Goal: Information Seeking & Learning: Check status

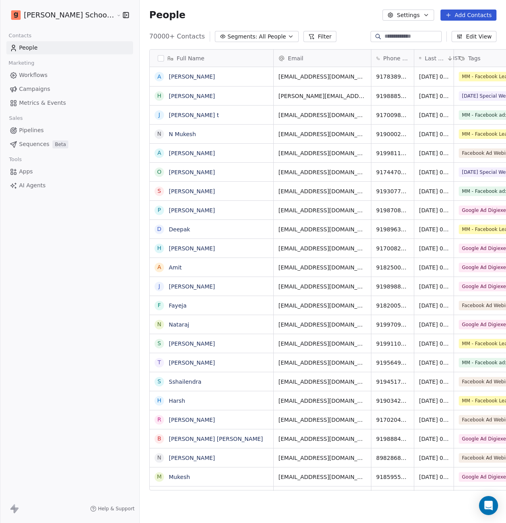
scroll to position [454, 386]
click at [44, 88] on span "Campaigns" at bounding box center [34, 89] width 31 height 8
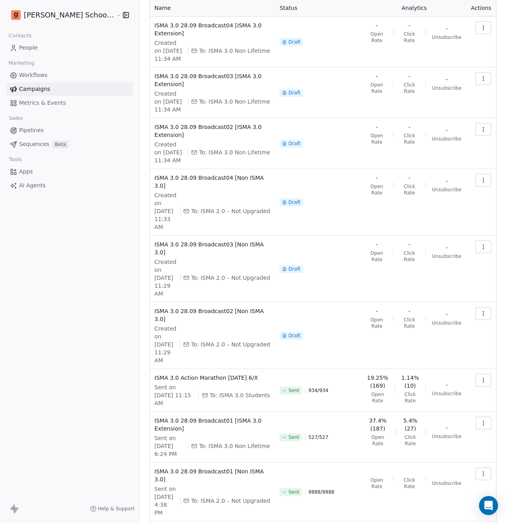
scroll to position [51, 0]
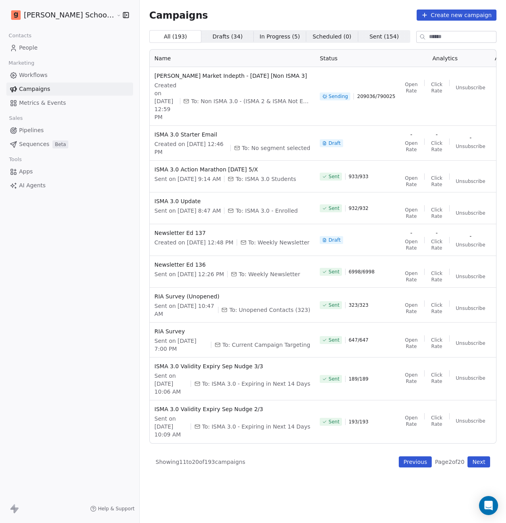
scroll to position [0, 0]
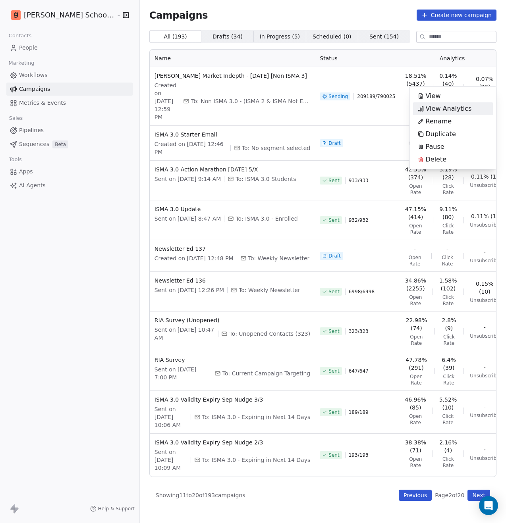
click at [464, 110] on span "View Analytics" at bounding box center [449, 109] width 46 height 10
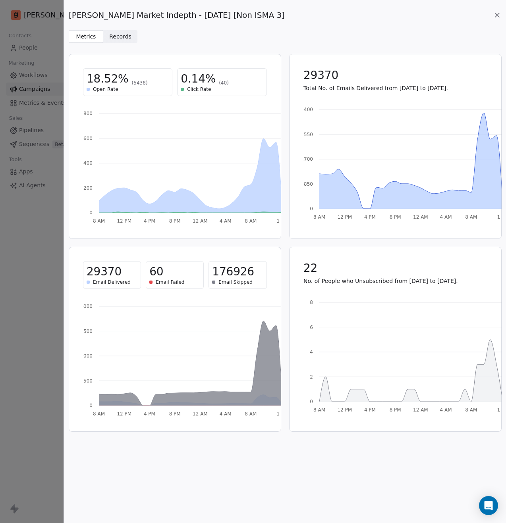
click at [496, 15] on icon at bounding box center [497, 15] width 4 height 4
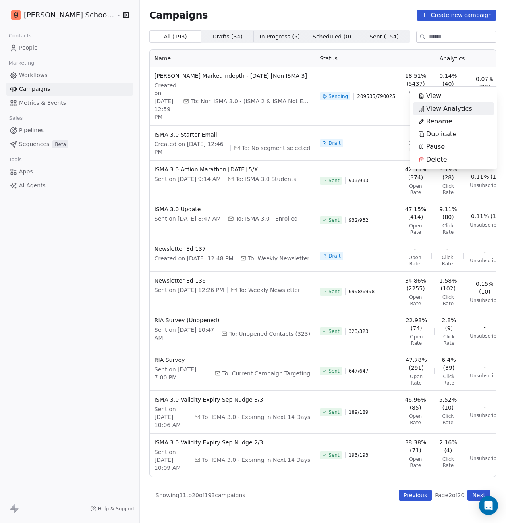
click at [444, 112] on span "View Analytics" at bounding box center [449, 109] width 46 height 10
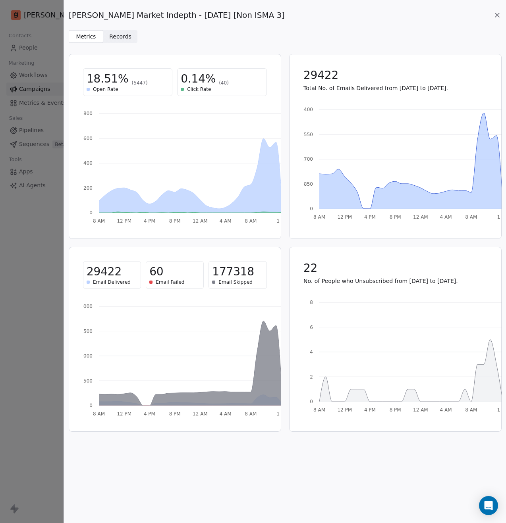
click at [495, 17] on icon at bounding box center [497, 15] width 8 height 8
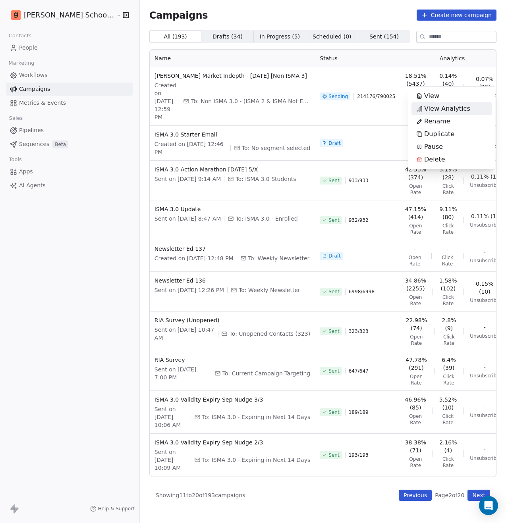
click at [457, 111] on span "View Analytics" at bounding box center [447, 109] width 46 height 10
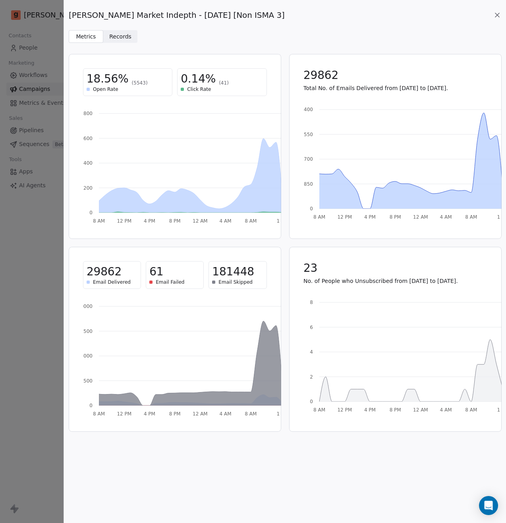
click at [156, 16] on span "[PERSON_NAME] Market Indepth - [DATE] [Non ISMA 3]" at bounding box center [177, 15] width 216 height 11
click at [162, 15] on span "[PERSON_NAME] Market Indepth - [DATE] [Non ISMA 3]" at bounding box center [177, 15] width 216 height 11
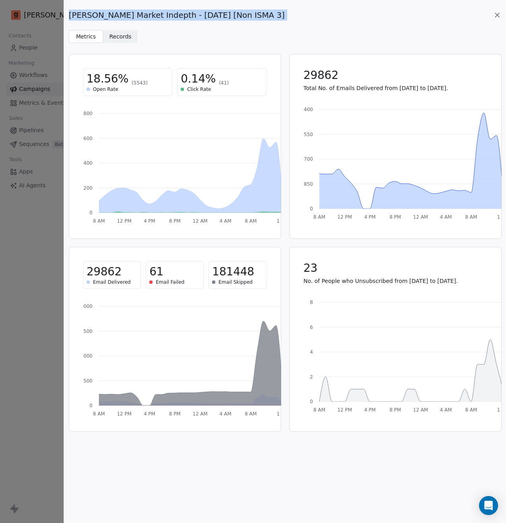
click at [162, 15] on span "[PERSON_NAME] Market Indepth - [DATE] [Non ISMA 3]" at bounding box center [177, 15] width 216 height 11
click at [165, 16] on span "[PERSON_NAME] Market Indepth - [DATE] [Non ISMA 3]" at bounding box center [177, 15] width 216 height 11
click at [166, 16] on span "[PERSON_NAME] Market Indepth - [DATE] [Non ISMA 3]" at bounding box center [177, 15] width 216 height 11
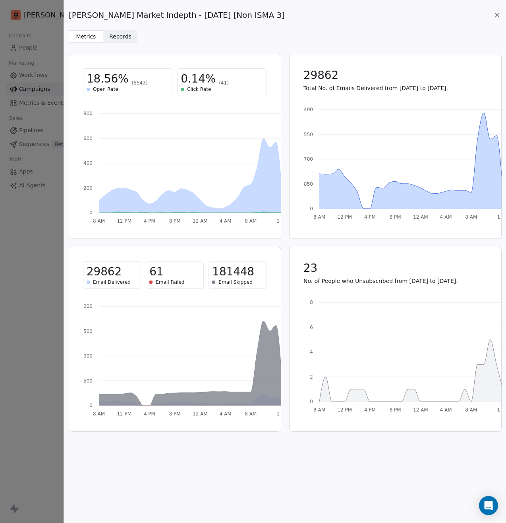
click at [166, 16] on span "[PERSON_NAME] Market Indepth - [DATE] [Non ISMA 3]" at bounding box center [177, 15] width 216 height 11
click at [205, 17] on span "[PERSON_NAME] Market Indepth - [DATE] [Non ISMA 3]" at bounding box center [177, 15] width 216 height 11
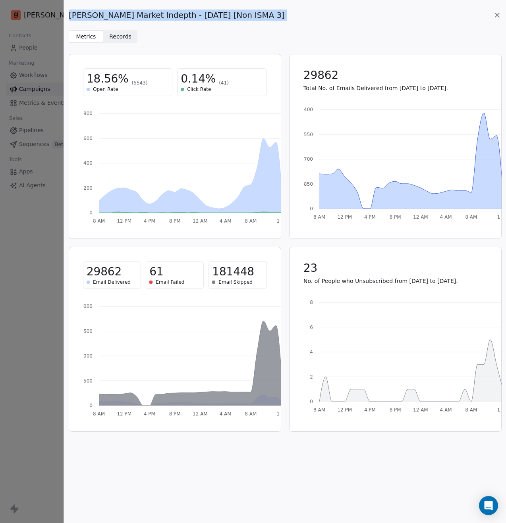
click at [187, 16] on span "[PERSON_NAME] Market Indepth - [DATE] [Non ISMA 3]" at bounding box center [177, 15] width 216 height 11
click at [168, 12] on span "[PERSON_NAME] Market Indepth - [DATE] [Non ISMA 3]" at bounding box center [177, 15] width 216 height 11
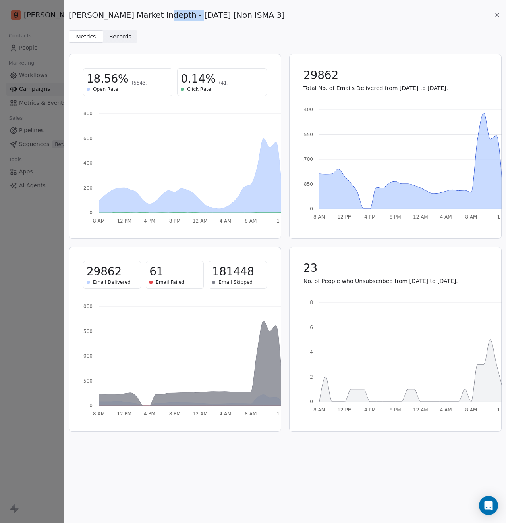
click at [169, 12] on span "[PERSON_NAME] Market Indepth - [DATE] [Non ISMA 3]" at bounding box center [177, 15] width 216 height 11
click at [137, 12] on span "[PERSON_NAME] Market Indepth - [DATE] [Non ISMA 3]" at bounding box center [177, 15] width 216 height 11
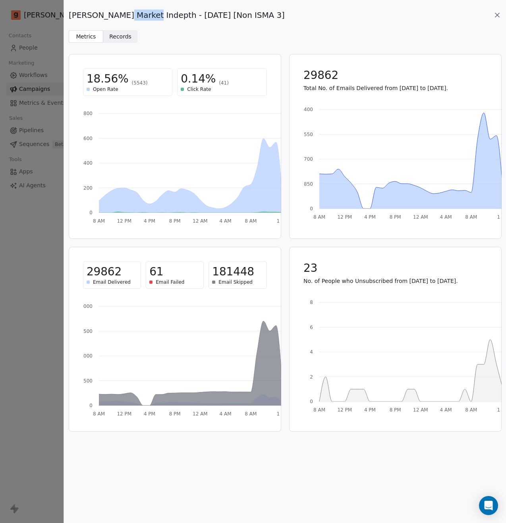
click at [137, 12] on span "[PERSON_NAME] Market Indepth - [DATE] [Non ISMA 3]" at bounding box center [177, 15] width 216 height 11
click at [498, 18] on icon at bounding box center [497, 15] width 8 height 8
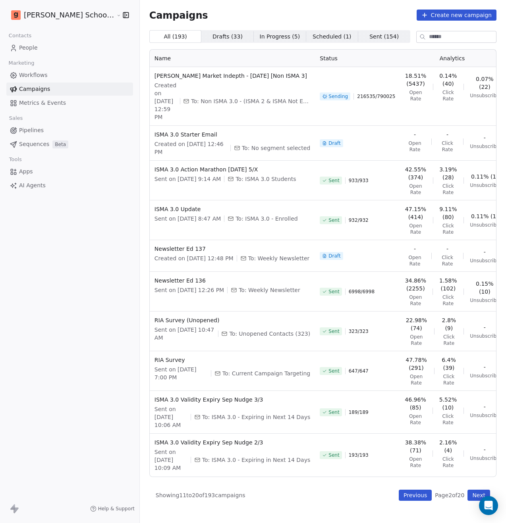
click at [41, 47] on link "People" at bounding box center [69, 47] width 127 height 13
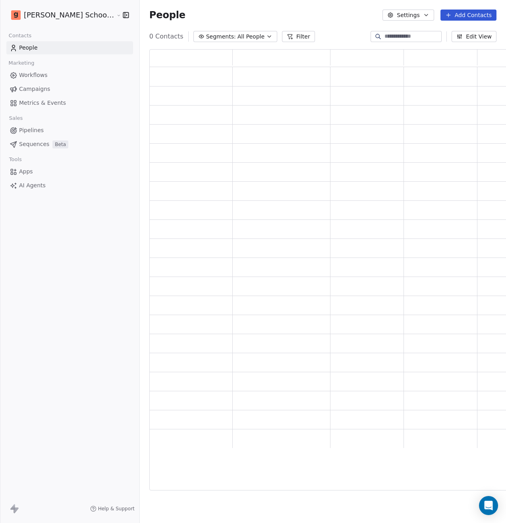
scroll to position [435, 367]
click at [394, 38] on input at bounding box center [412, 37] width 56 height 8
paste input "**********"
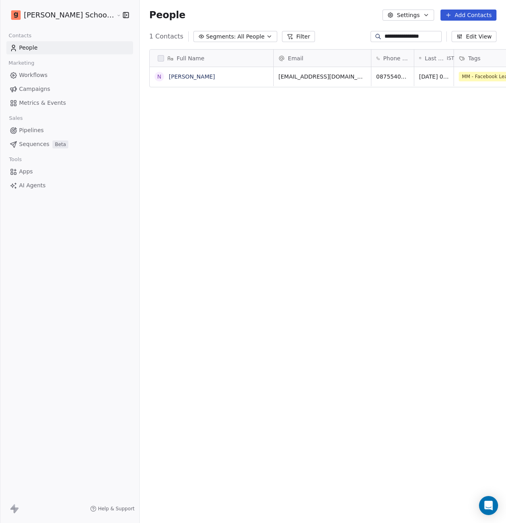
scroll to position [454, 386]
type input "**********"
click at [172, 79] on link "[PERSON_NAME]" at bounding box center [192, 76] width 46 height 6
